Goal: Transaction & Acquisition: Purchase product/service

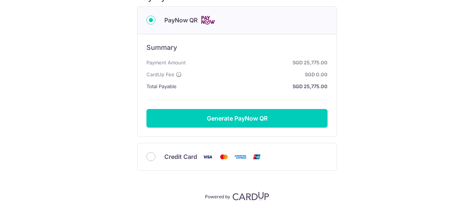
scroll to position [108, 0]
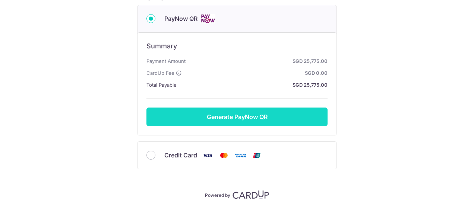
click at [233, 116] on button "Generate PayNow QR" at bounding box center [236, 117] width 181 height 19
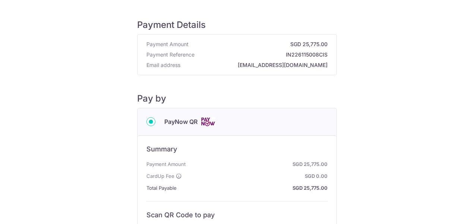
scroll to position [0, 0]
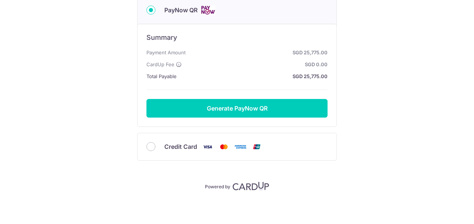
scroll to position [116, 0]
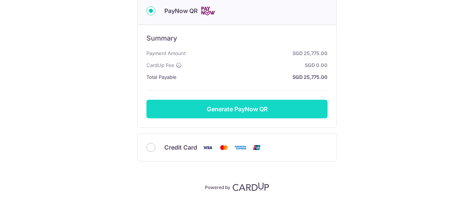
click at [241, 109] on button "Generate PayNow QR" at bounding box center [236, 109] width 181 height 19
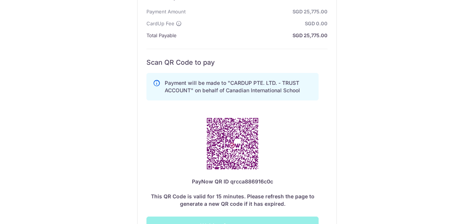
scroll to position [159, 0]
